Goal: Navigation & Orientation: Find specific page/section

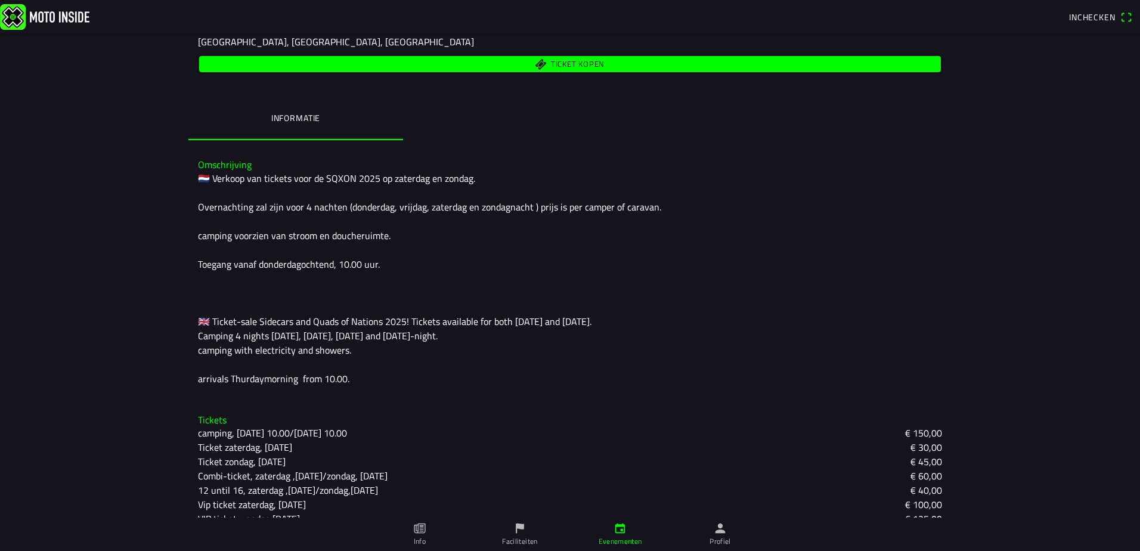
scroll to position [256, 0]
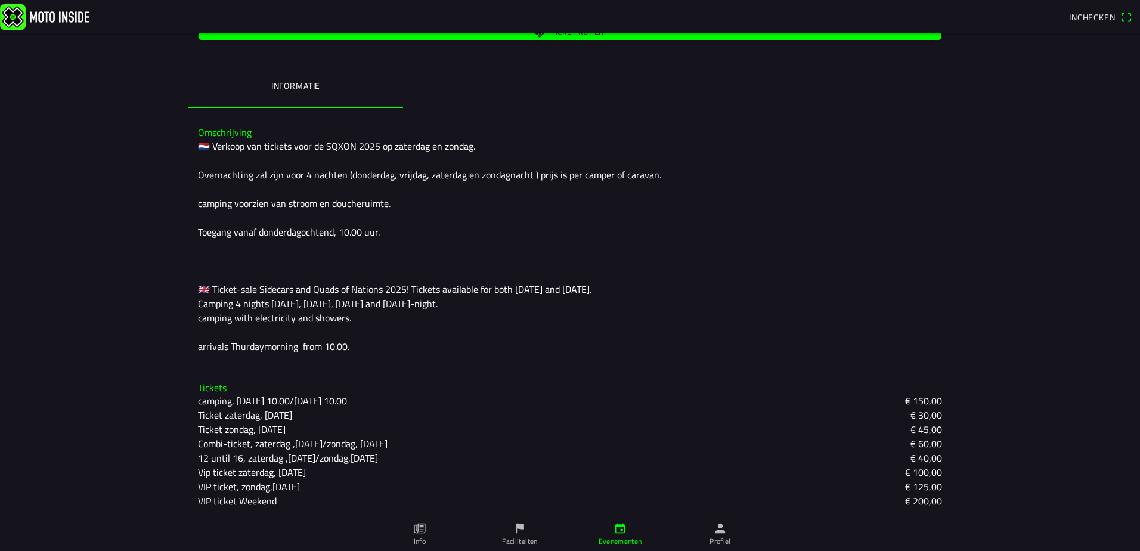
click at [529, 530] on link "Faciliteiten" at bounding box center [520, 534] width 100 height 33
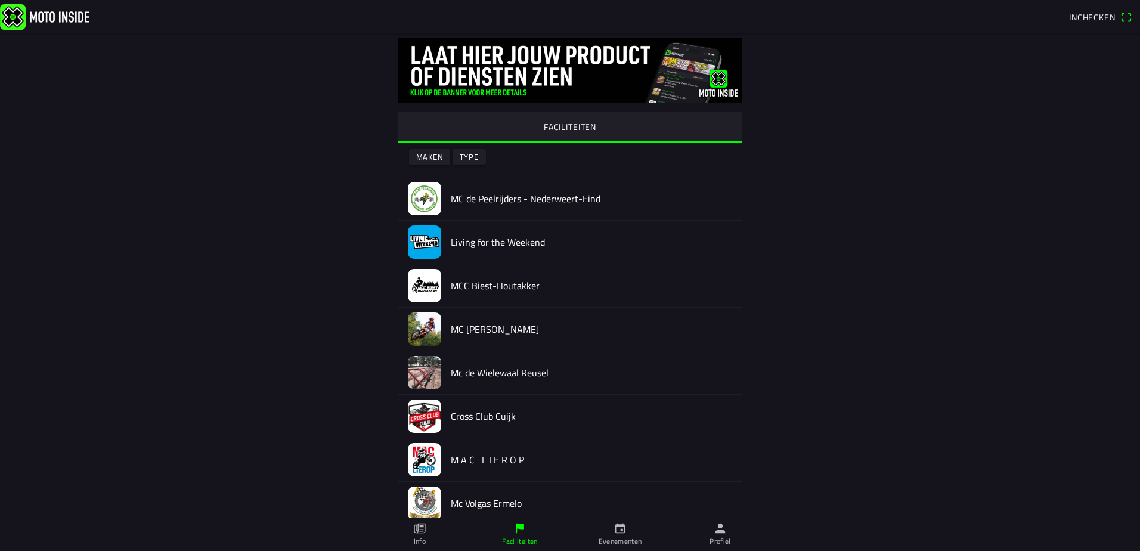
click at [422, 544] on ion-label "Info" at bounding box center [420, 541] width 12 height 11
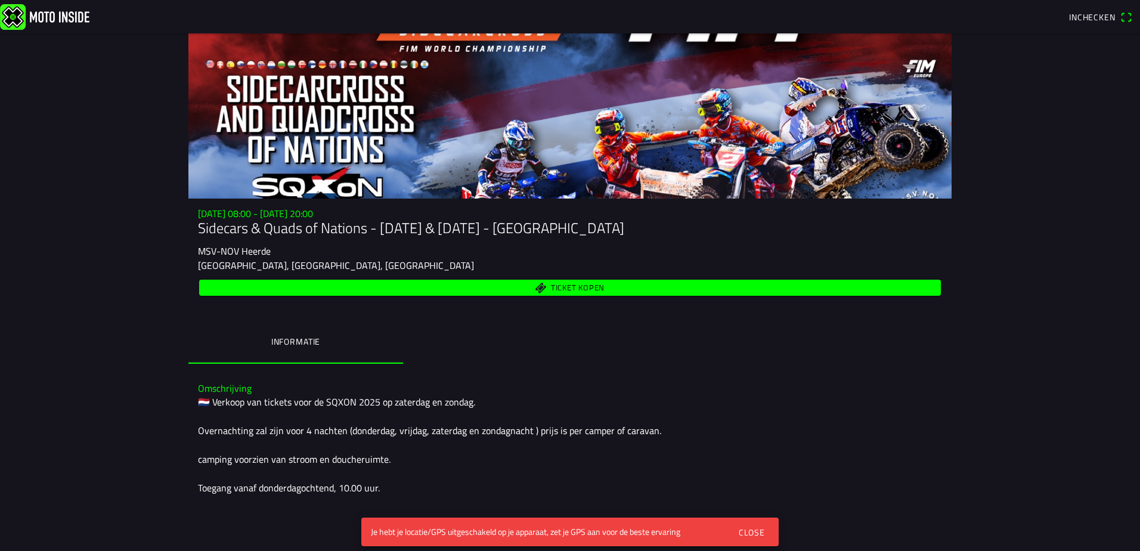
click at [384, 351] on button "Informatie" at bounding box center [295, 341] width 215 height 39
click at [355, 348] on button "Informatie" at bounding box center [295, 341] width 215 height 39
